Goal: Check status

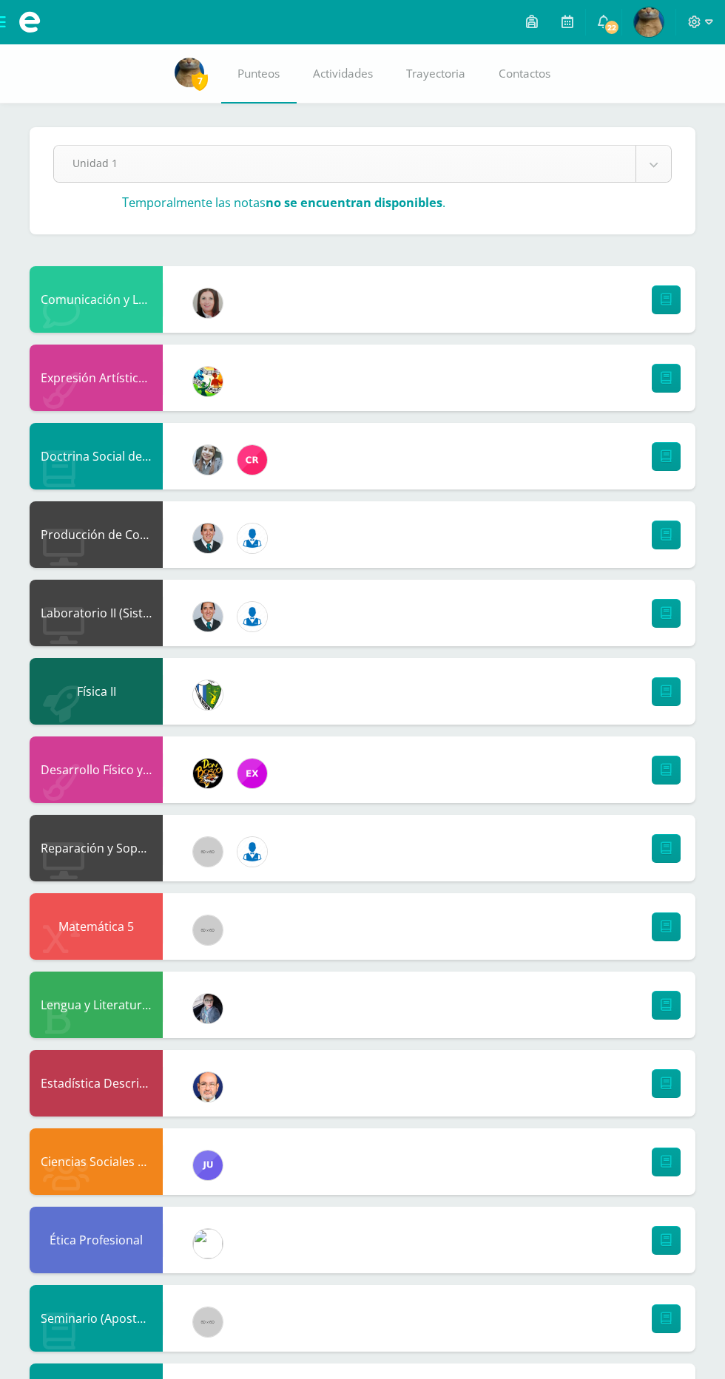
click at [653, 175] on body "Mis cursos Archivos Cerrar panel Biología II Quinto Bachillerato CMP Bachillera…" at bounding box center [362, 886] width 725 height 1773
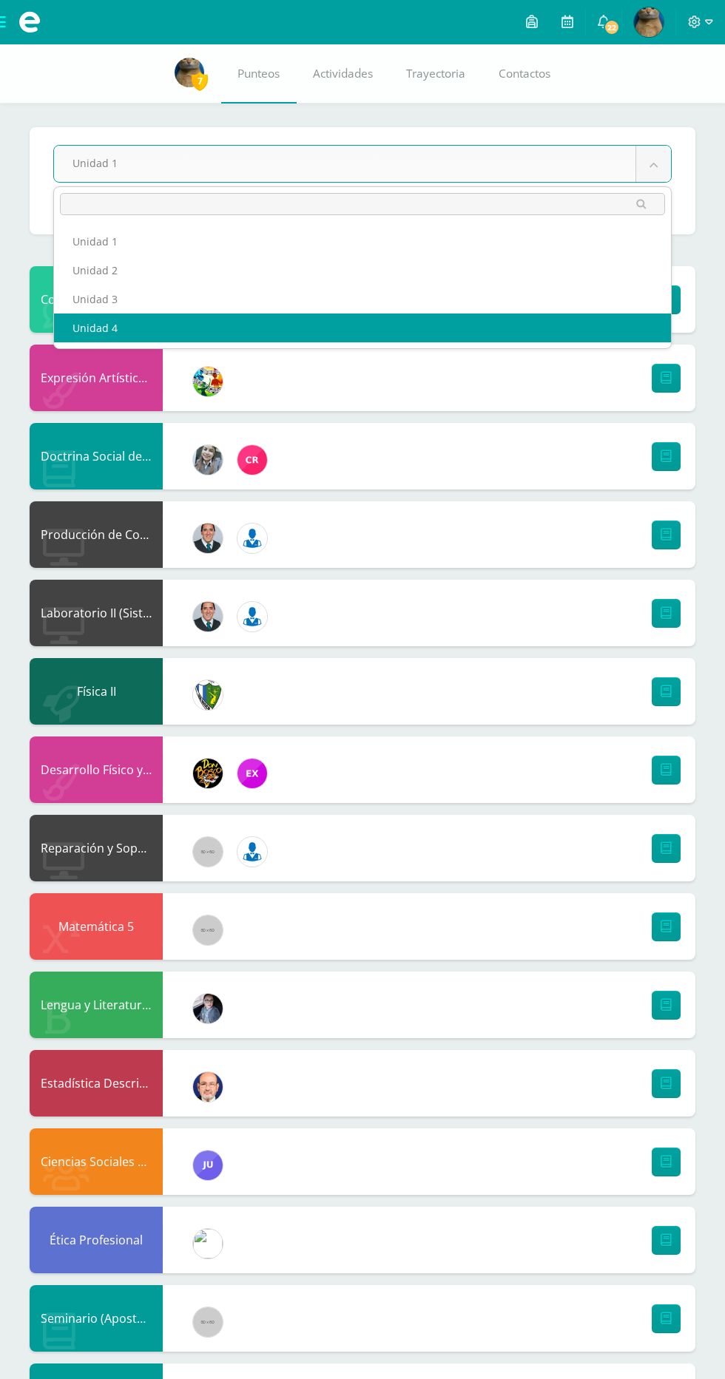
select select "Unidad 4"
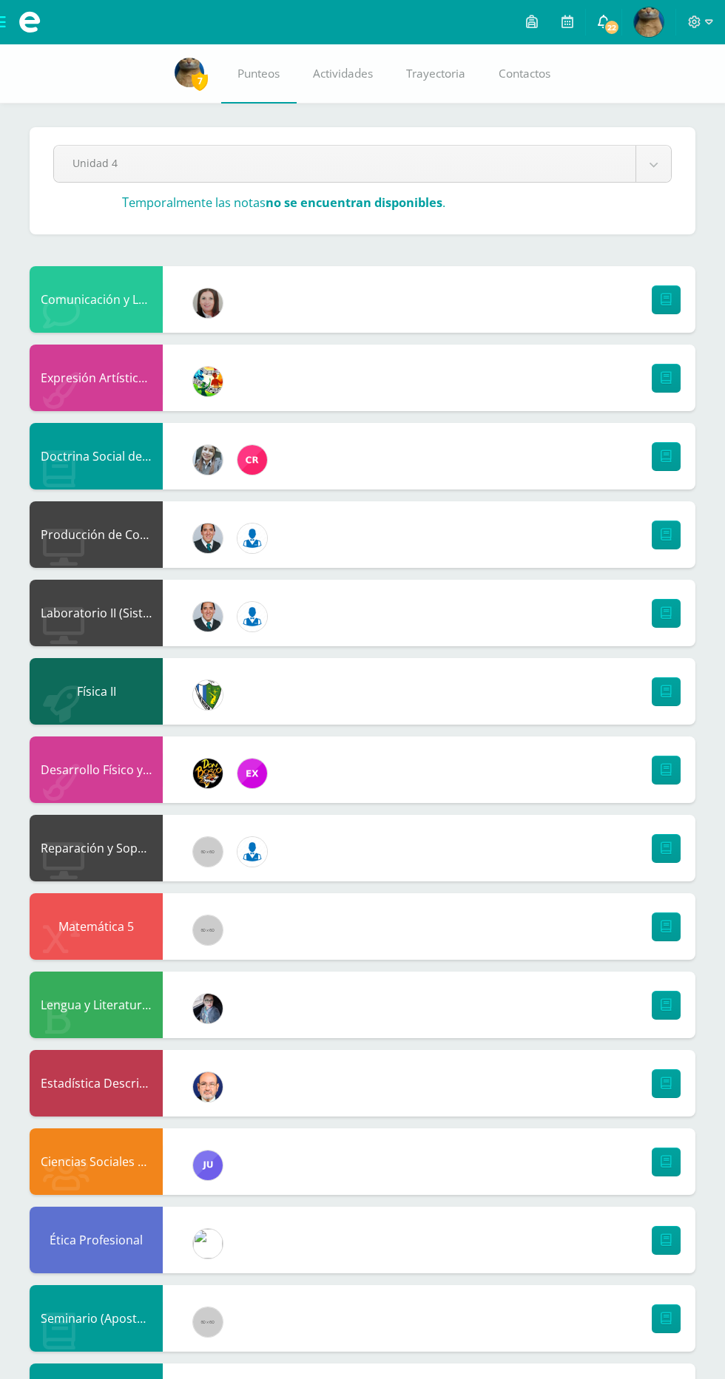
click at [599, 3] on link "22" at bounding box center [603, 22] width 35 height 44
